Goal: Navigation & Orientation: Find specific page/section

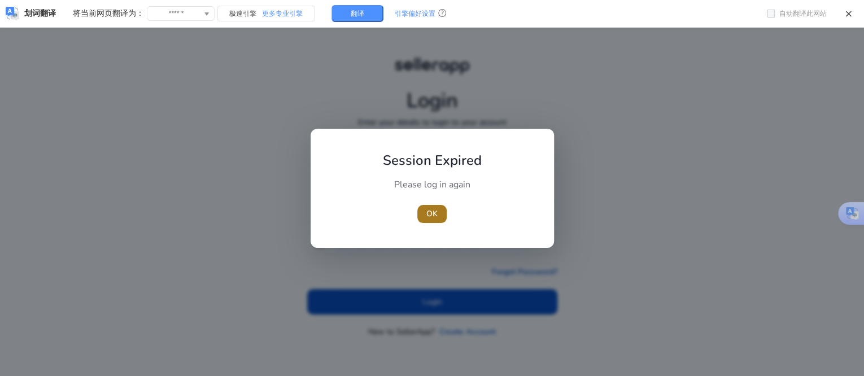
click at [426, 218] on span "OK" at bounding box center [431, 214] width 11 height 12
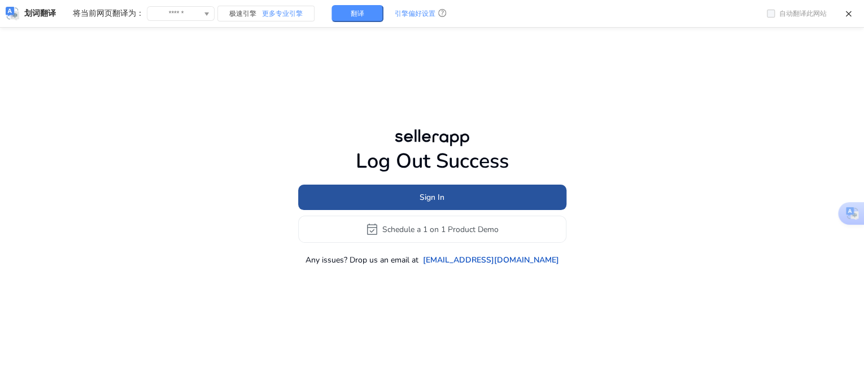
click at [474, 199] on span at bounding box center [432, 197] width 268 height 27
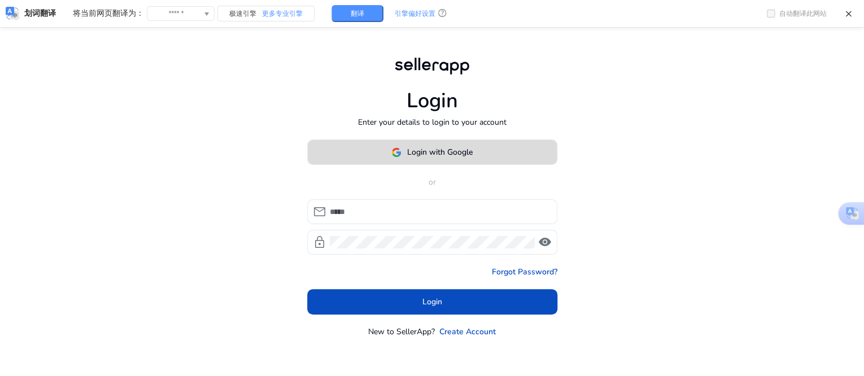
click at [411, 154] on span "Login with Google" at bounding box center [440, 152] width 66 height 12
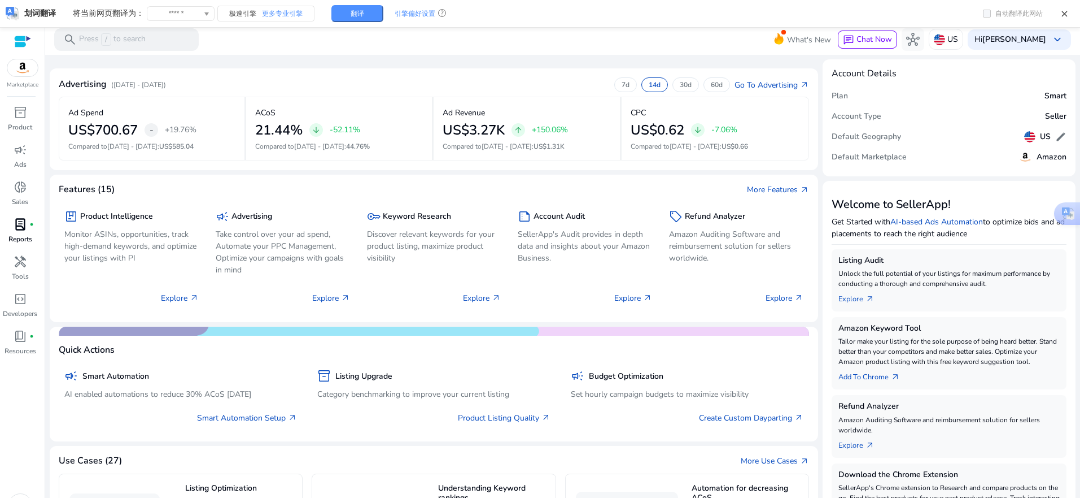
click at [29, 234] on p "Reports" at bounding box center [20, 239] width 24 height 10
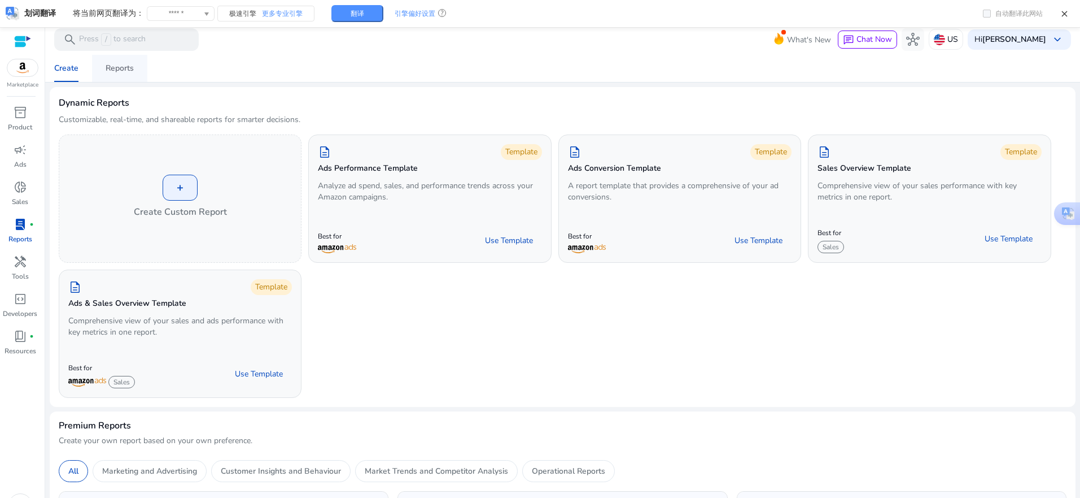
click at [112, 67] on div "Reports" at bounding box center [120, 68] width 28 height 8
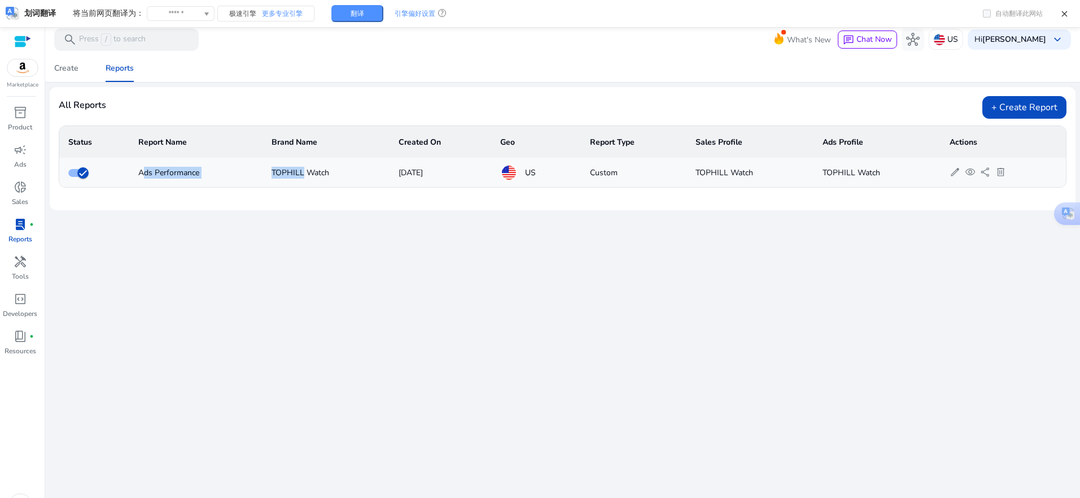
drag, startPoint x: 138, startPoint y: 172, endPoint x: 299, endPoint y: 172, distance: 161.5
click at [299, 172] on tr "Ads Performance TOPHILL Watch [DATE] US Custom TOPHILL Watch TOPHILL Watch edit…" at bounding box center [562, 172] width 1007 height 29
click at [695, 247] on div "We are getting things ready for you... Create Reports All Reports + Create Repo…" at bounding box center [563, 288] width 1026 height 466
click at [58, 67] on div "Create" at bounding box center [66, 68] width 24 height 8
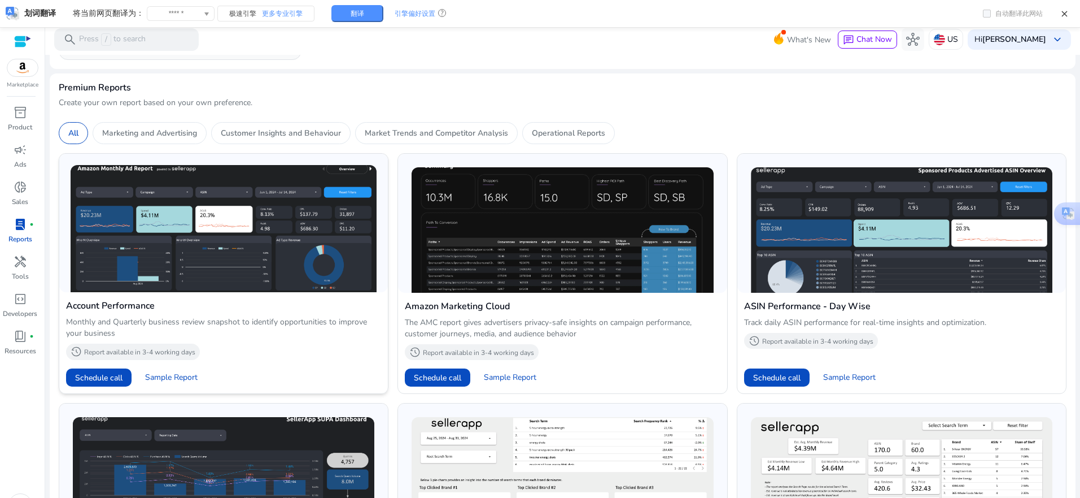
scroll to position [339, 0]
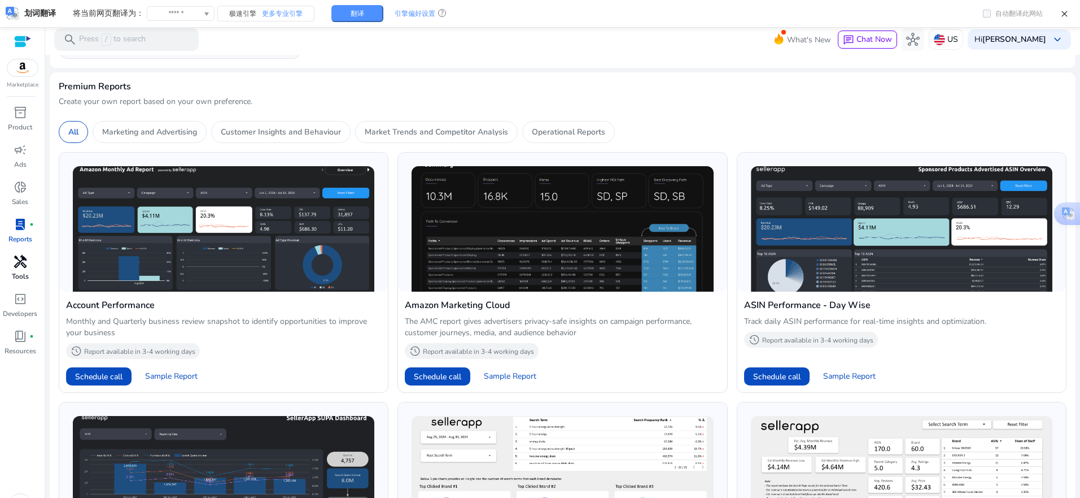
click at [33, 262] on div "handyman" at bounding box center [21, 261] width 32 height 18
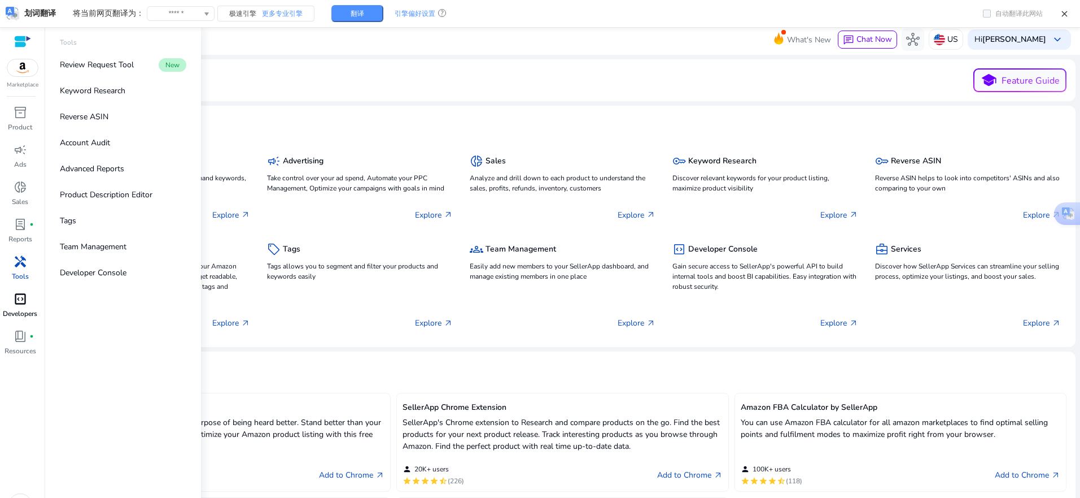
click at [29, 309] on p "Developers" at bounding box center [20, 313] width 34 height 10
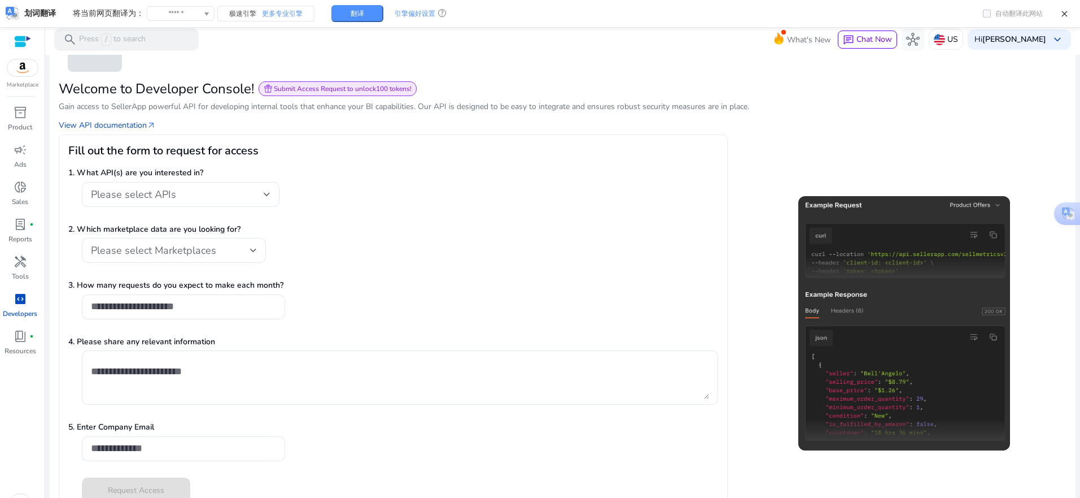
scroll to position [24, 0]
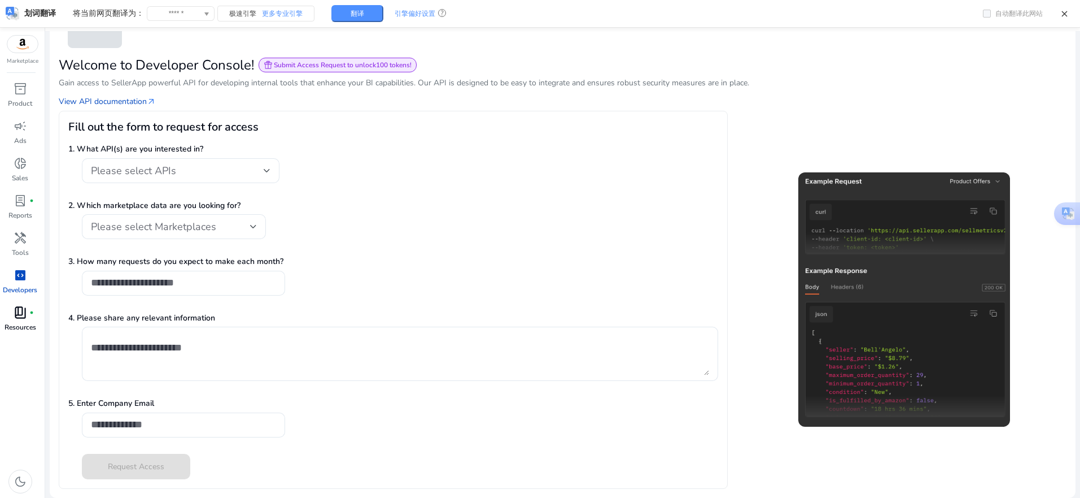
click at [27, 317] on span "book_4" at bounding box center [21, 313] width 14 height 14
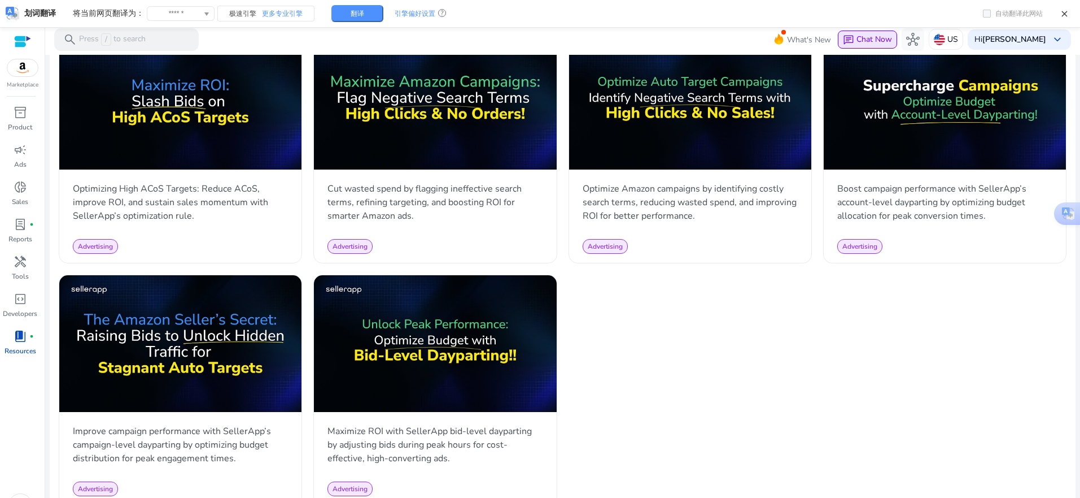
click at [867, 38] on span "Chat Now" at bounding box center [875, 39] width 36 height 11
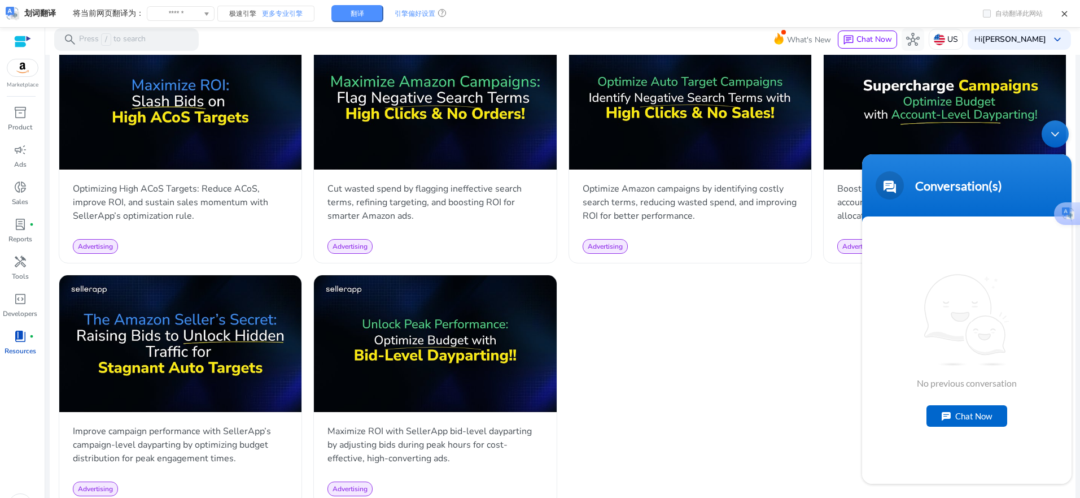
click at [867, 376] on div "Chat Now" at bounding box center [967, 415] width 81 height 21
click at [867, 376] on textarea "Type your message and hit 'Enter'" at bounding box center [967, 443] width 210 height 40
type textarea "*******"
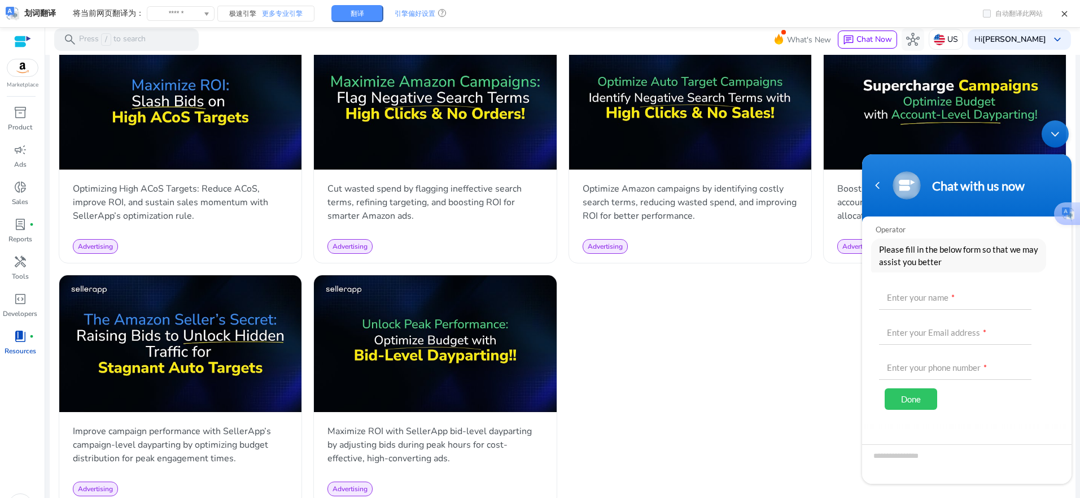
scroll to position [32, 0]
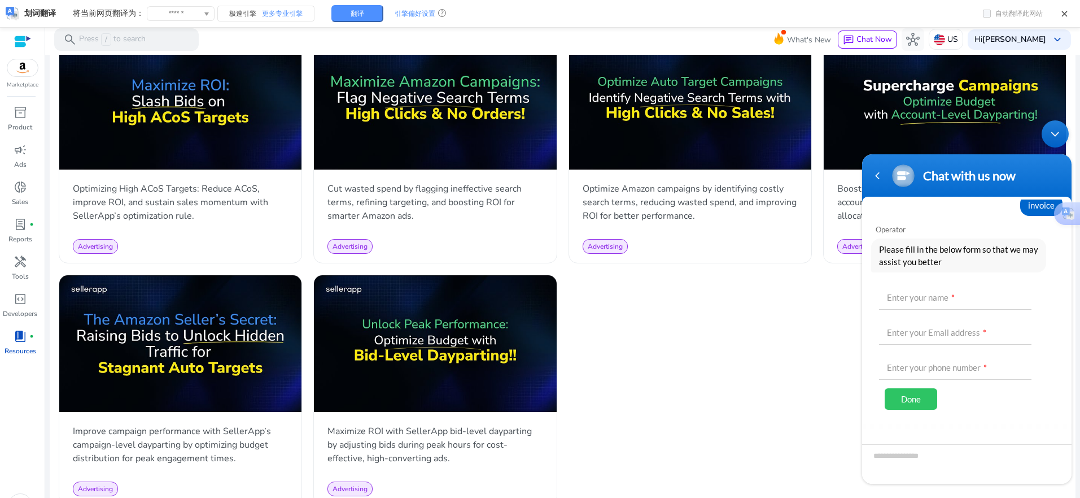
click at [742, 373] on div "play_circle SellerApp's automation boosts visibility for low-impression PAT tar…" at bounding box center [563, 27] width 1008 height 958
click at [17, 299] on span "code_blocks" at bounding box center [21, 299] width 14 height 14
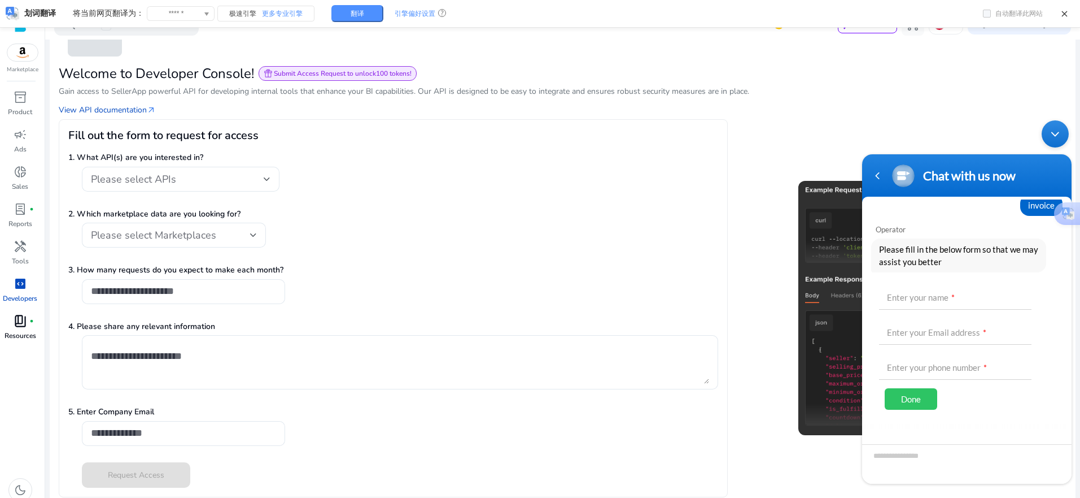
scroll to position [24, 0]
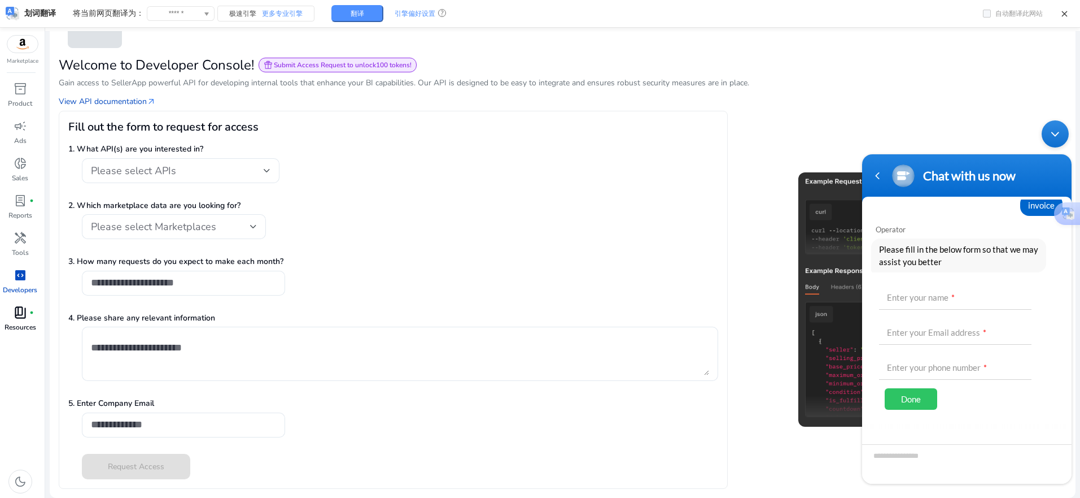
drag, startPoint x: 453, startPoint y: 411, endPoint x: 121, endPoint y: 334, distance: 340.8
click at [453, 376] on div "5. Enter Company Email" at bounding box center [393, 423] width 650 height 52
click at [34, 312] on div "book_4 fiber_manual_record" at bounding box center [21, 312] width 32 height 18
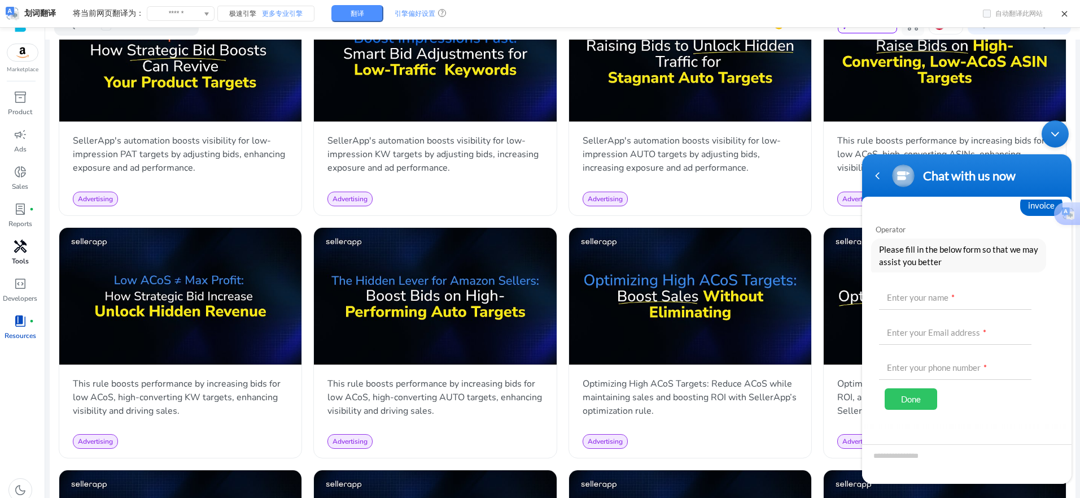
scroll to position [24, 0]
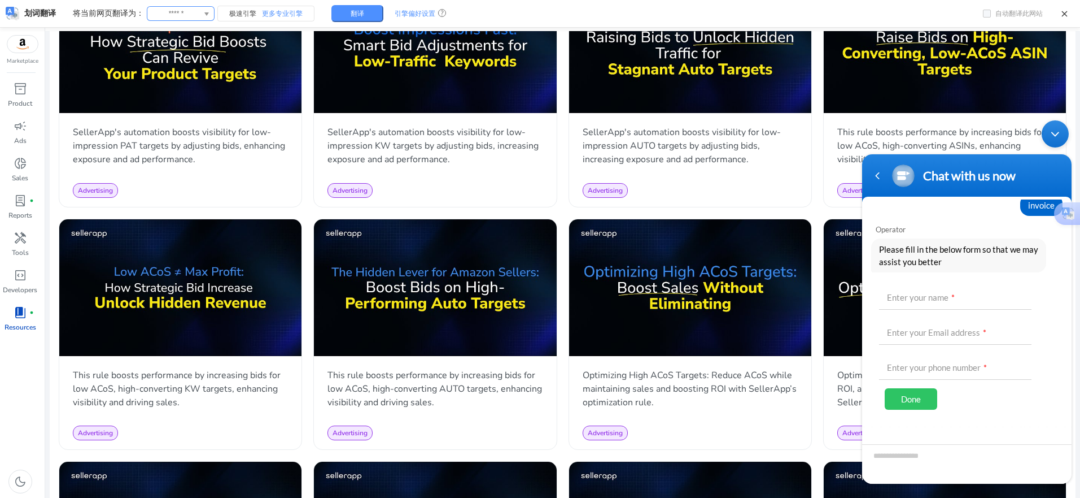
click at [184, 14] on input "******" at bounding box center [176, 14] width 51 height 14
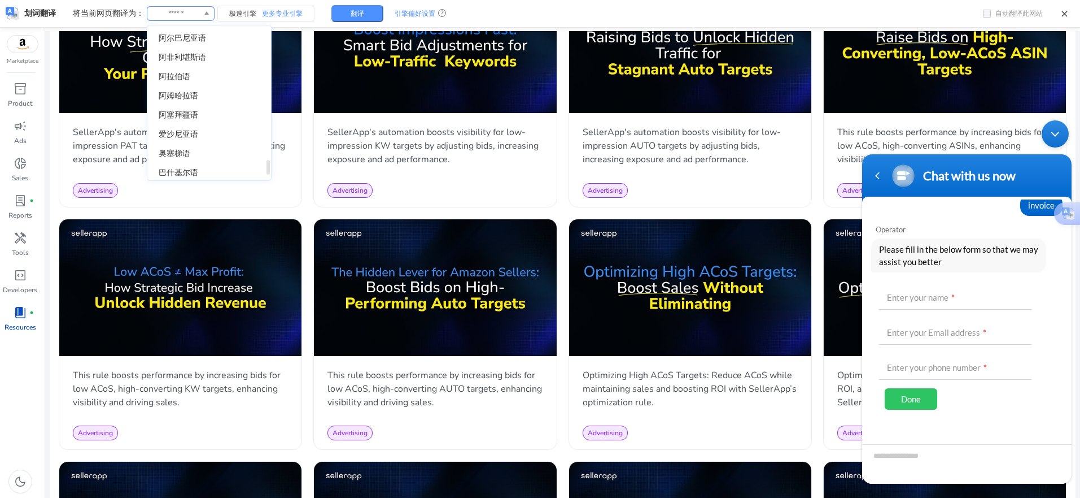
scroll to position [1366, 0]
click at [180, 171] on span "中文(简体)" at bounding box center [177, 170] width 37 height 8
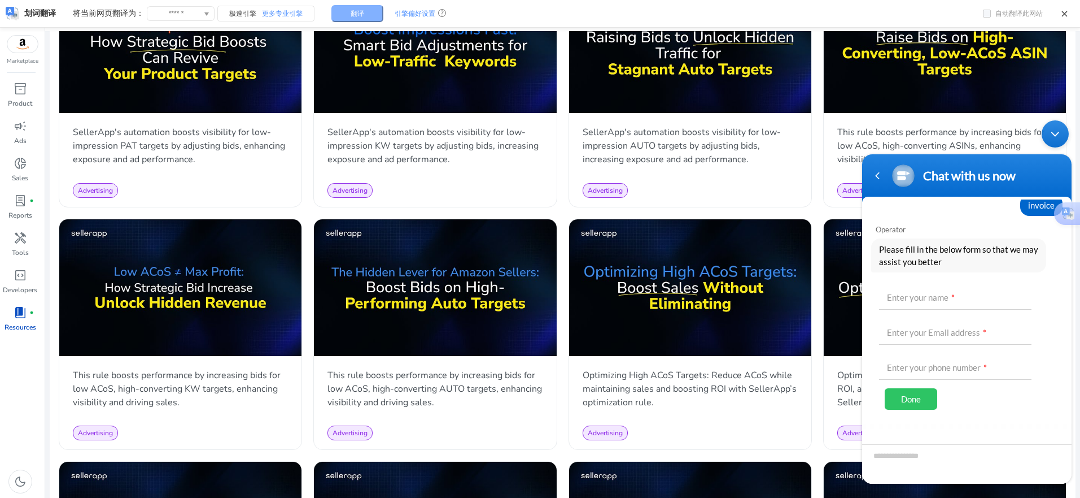
click at [373, 17] on button "翻译" at bounding box center [358, 13] width 52 height 17
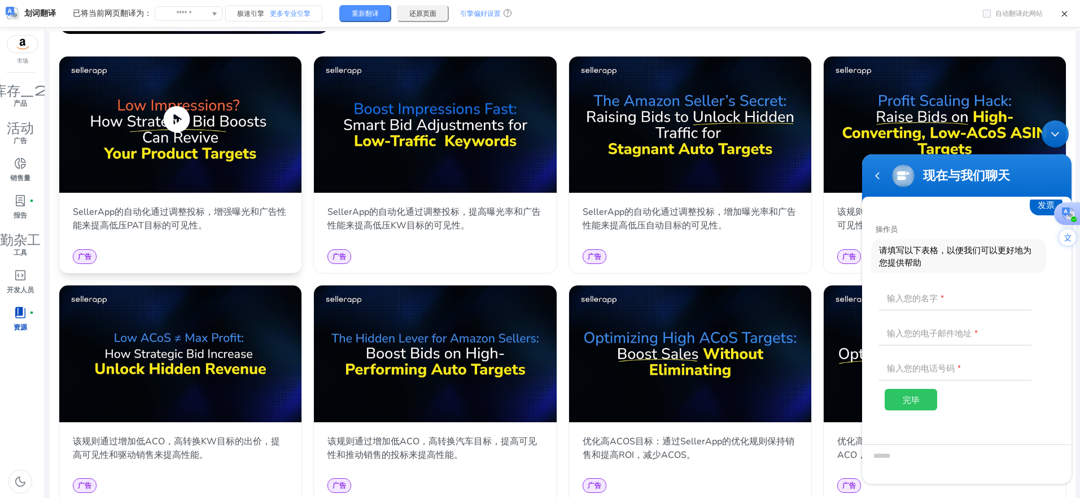
scroll to position [395, 0]
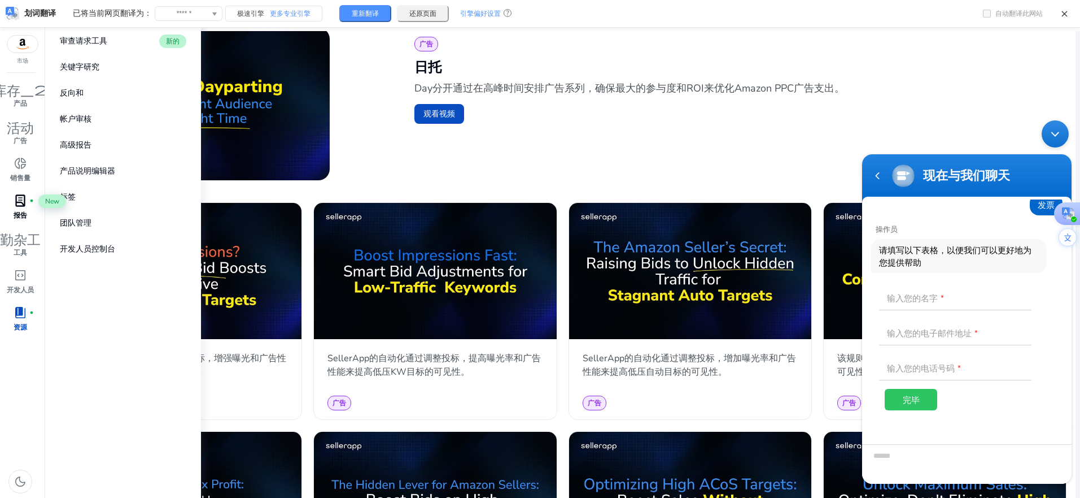
click at [24, 202] on font "lab_profile" at bounding box center [21, 201] width 14 height 16
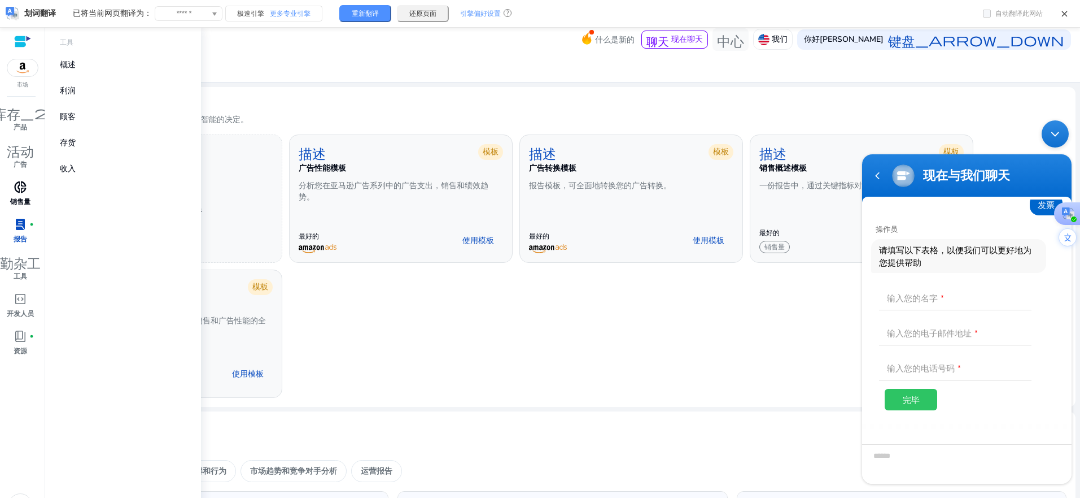
click at [21, 189] on font "Donut_small" at bounding box center [21, 187] width 14 height 16
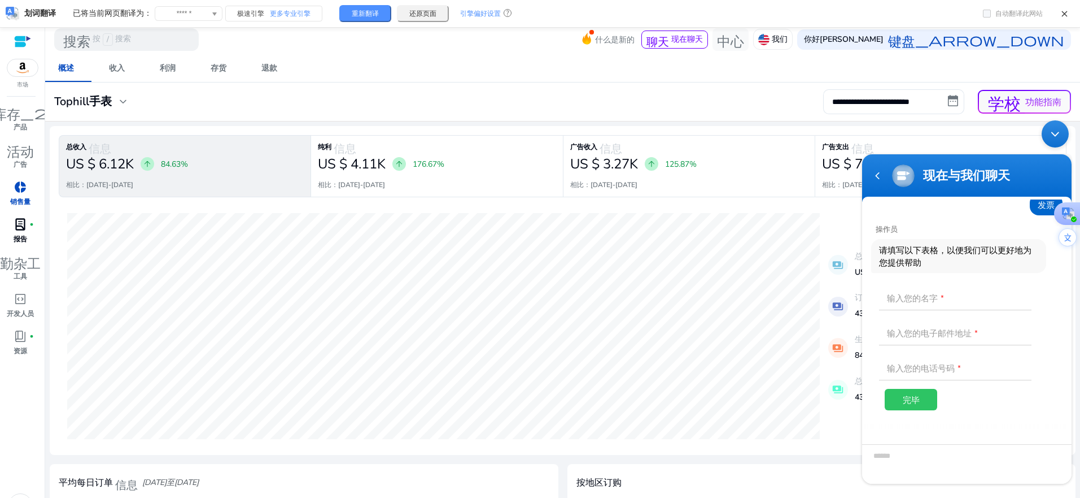
click at [668, 97] on div "**********" at bounding box center [563, 101] width 1026 height 25
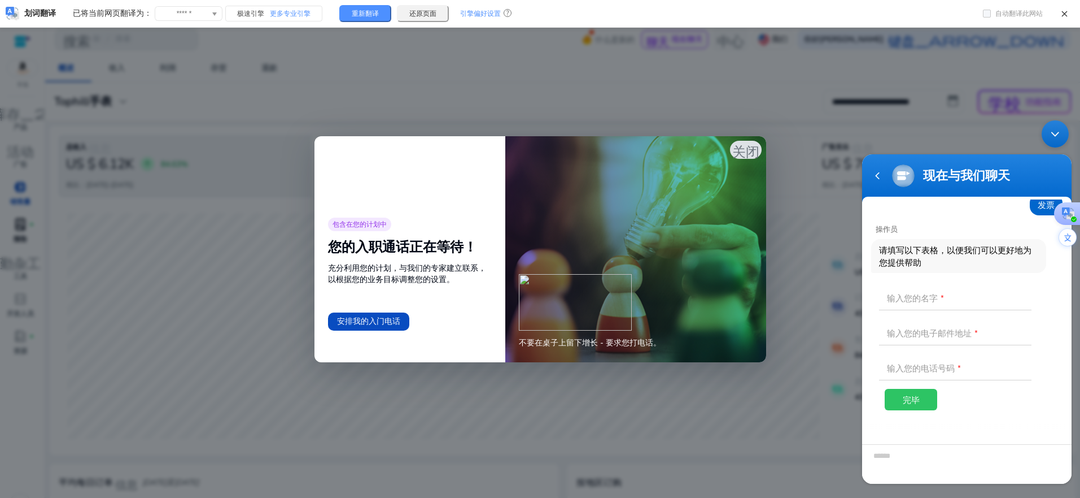
click at [746, 150] on font "关闭" at bounding box center [745, 150] width 27 height 16
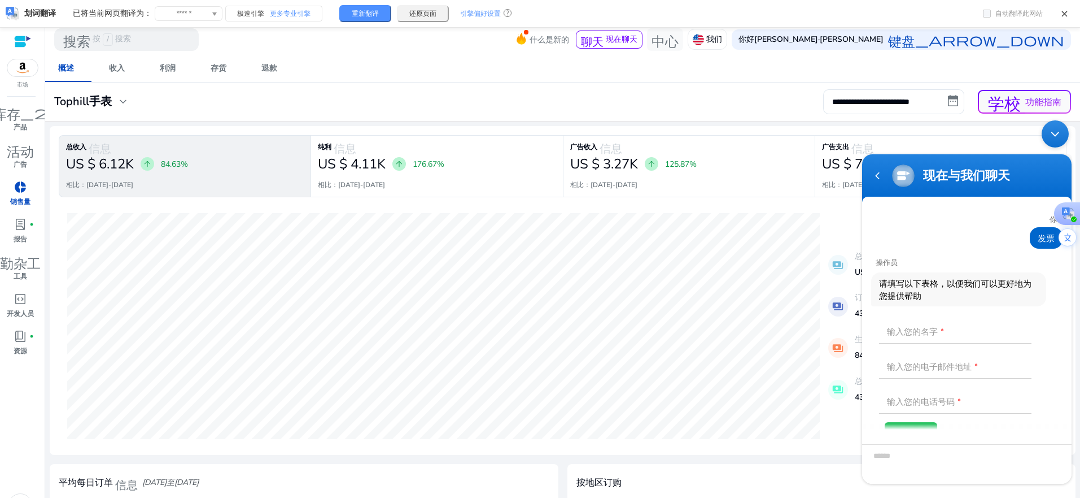
scroll to position [33, 0]
